Goal: Find specific page/section

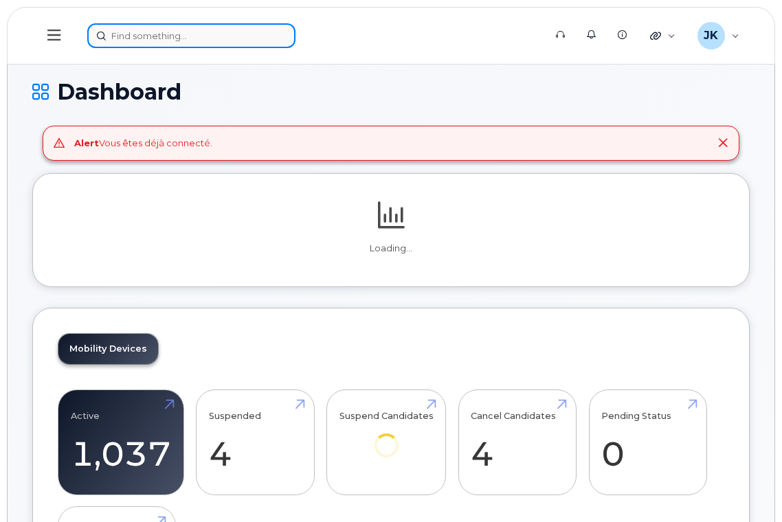
click at [219, 27] on input at bounding box center [191, 35] width 208 height 25
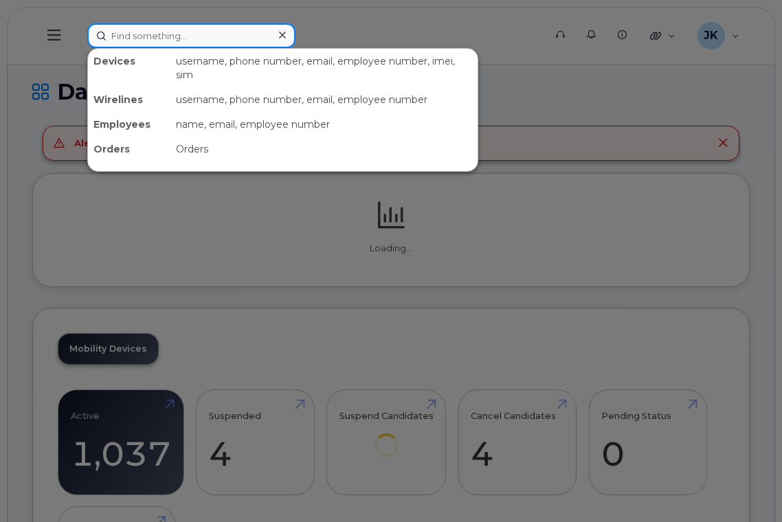
paste input "[PERSON_NAME]"
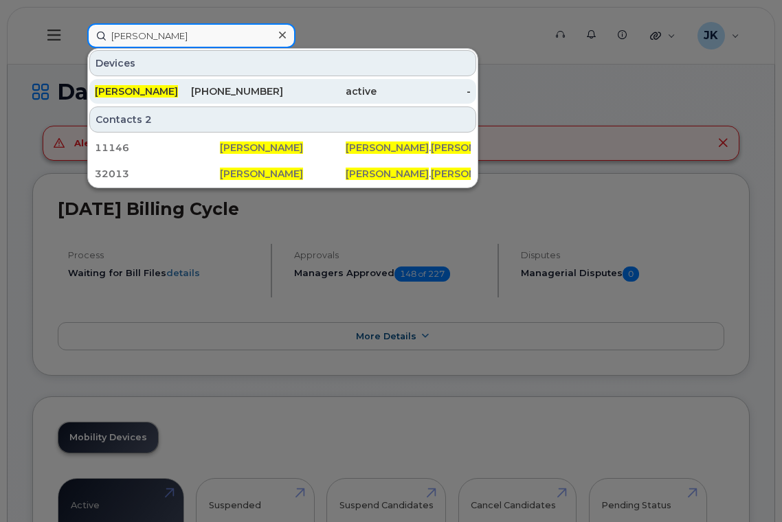
type input "[PERSON_NAME]"
click at [249, 87] on div "[PHONE_NUMBER]" at bounding box center [236, 92] width 94 height 14
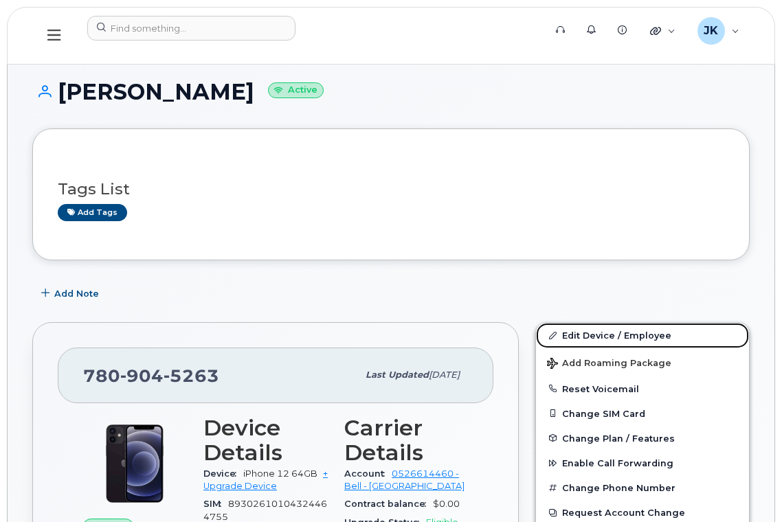
click at [614, 335] on link "Edit Device / Employee" at bounding box center [642, 335] width 213 height 25
